Goal: Information Seeking & Learning: Learn about a topic

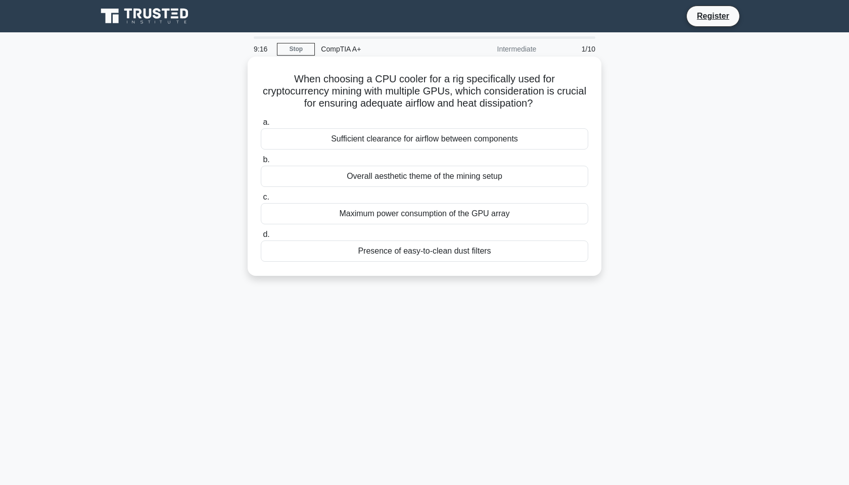
click at [418, 143] on div "Sufficient clearance for airflow between components" at bounding box center [424, 138] width 327 height 21
click at [261, 126] on input "a. Sufficient clearance for airflow between components" at bounding box center [261, 122] width 0 height 7
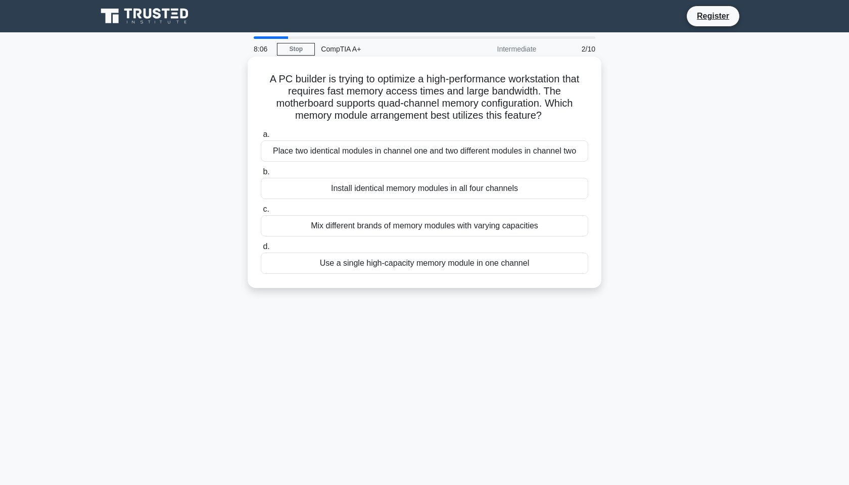
click at [430, 186] on div "Install identical memory modules in all four channels" at bounding box center [424, 188] width 327 height 21
click at [261, 175] on input "b. Install identical memory modules in all four channels" at bounding box center [261, 172] width 0 height 7
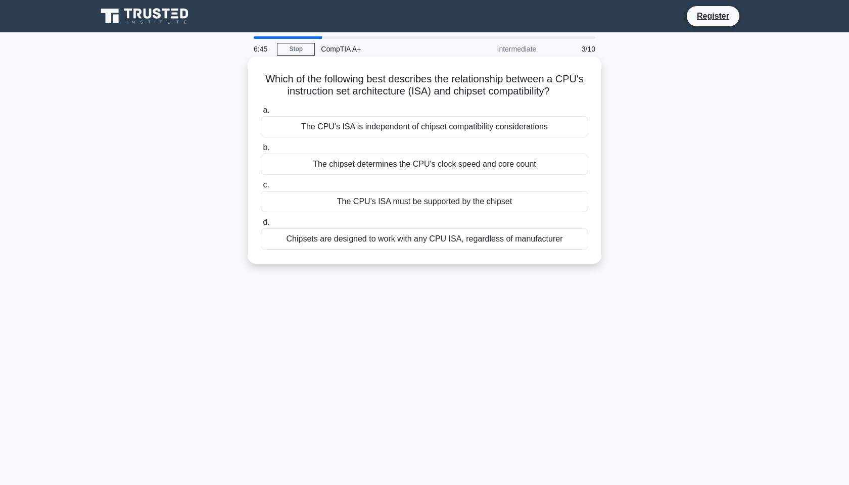
click at [460, 164] on div "The chipset determines the CPU's clock speed and core count" at bounding box center [424, 164] width 327 height 21
click at [261, 151] on input "b. The chipset determines the CPU's clock speed and core count" at bounding box center [261, 148] width 0 height 7
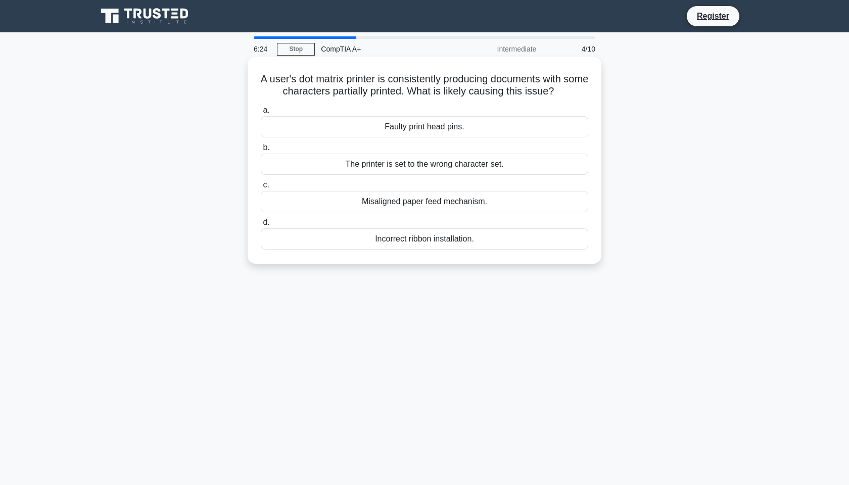
click at [461, 132] on div "Faulty print head pins." at bounding box center [424, 126] width 327 height 21
click at [261, 114] on input "a. Faulty print head pins." at bounding box center [261, 110] width 0 height 7
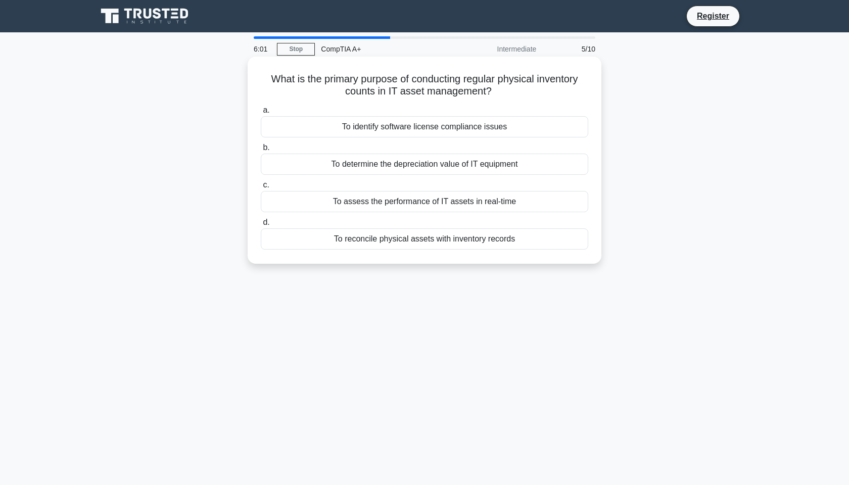
click at [410, 243] on div "To reconcile physical assets with inventory records" at bounding box center [424, 238] width 327 height 21
click at [261, 226] on input "d. To reconcile physical assets with inventory records" at bounding box center [261, 222] width 0 height 7
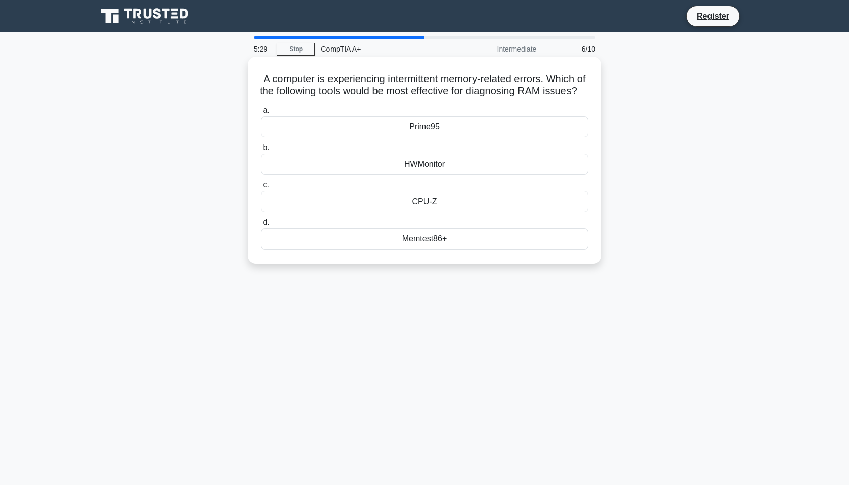
click at [495, 133] on div "Prime95" at bounding box center [424, 126] width 327 height 21
click at [261, 114] on input "a. Prime95" at bounding box center [261, 110] width 0 height 7
click at [492, 130] on div "BIOS" at bounding box center [424, 126] width 327 height 21
click at [261, 114] on input "a. BIOS" at bounding box center [261, 110] width 0 height 7
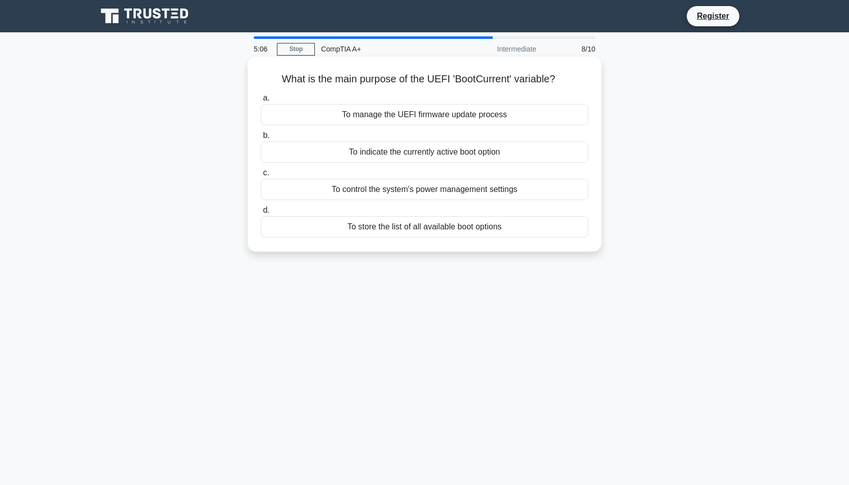
click at [483, 151] on div "To indicate the currently active boot option" at bounding box center [424, 151] width 327 height 21
click at [261, 139] on input "b. To indicate the currently active boot option" at bounding box center [261, 135] width 0 height 7
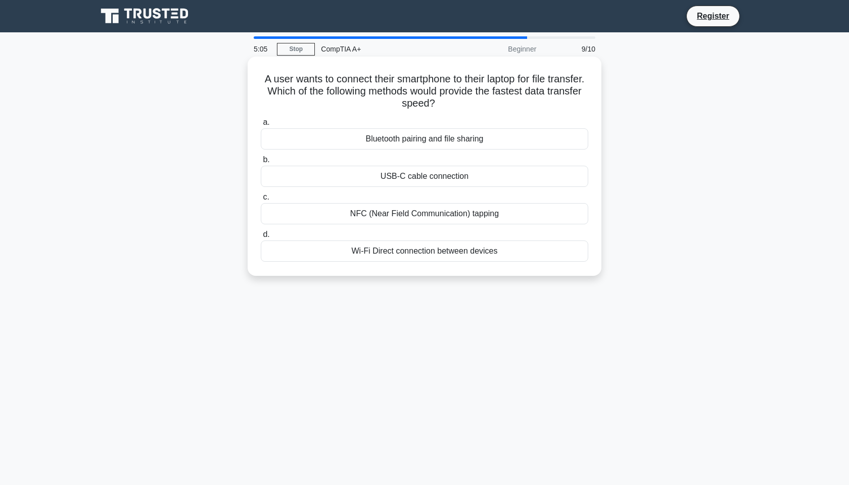
click at [481, 142] on div "Bluetooth pairing and file sharing" at bounding box center [424, 138] width 327 height 21
click at [261, 126] on input "a. Bluetooth pairing and file sharing" at bounding box center [261, 122] width 0 height 7
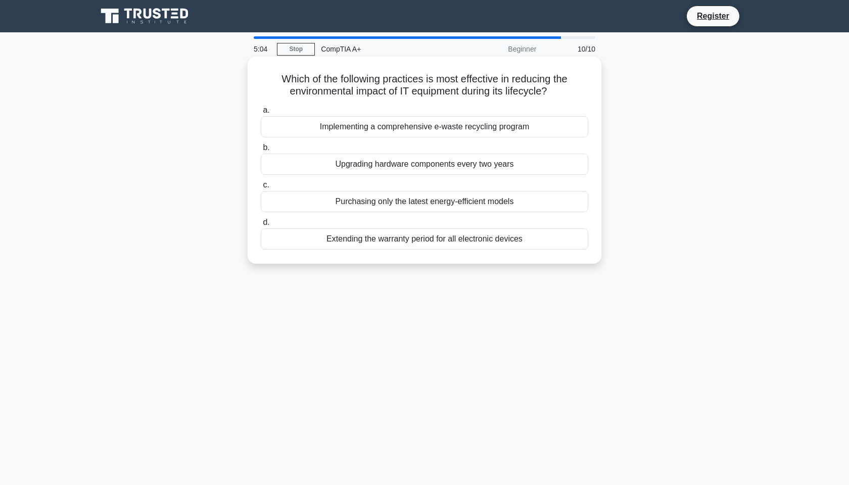
click at [457, 130] on div "Implementing a comprehensive e-waste recycling program" at bounding box center [424, 126] width 327 height 21
click at [261, 114] on input "a. Implementing a comprehensive e-waste recycling program" at bounding box center [261, 110] width 0 height 7
